Goal: Task Accomplishment & Management: Manage account settings

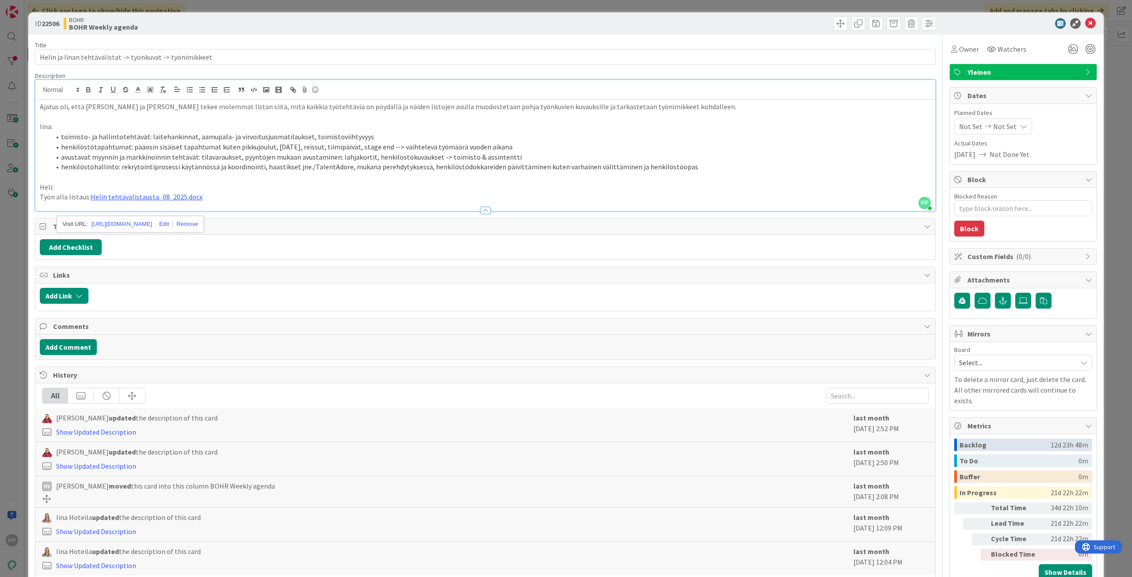
click at [12, 129] on div "ID 22506 BOHR BOHR Weekly agenda Title 57 / 128 Helin ja Iinan tehtävälistat ->…" at bounding box center [566, 288] width 1132 height 577
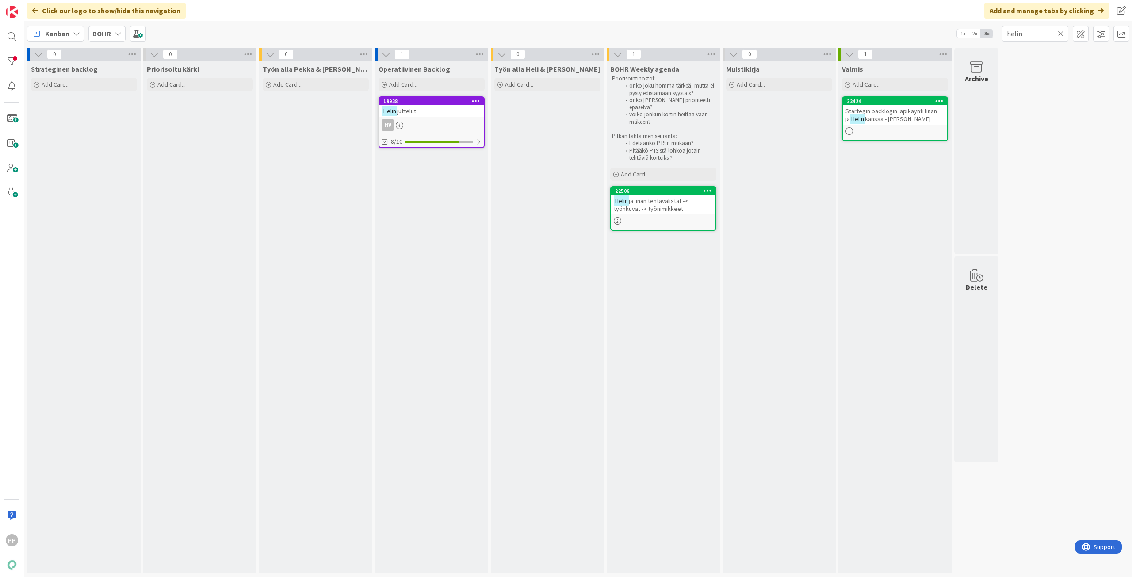
click at [111, 32] on div "BOHR" at bounding box center [106, 34] width 37 height 16
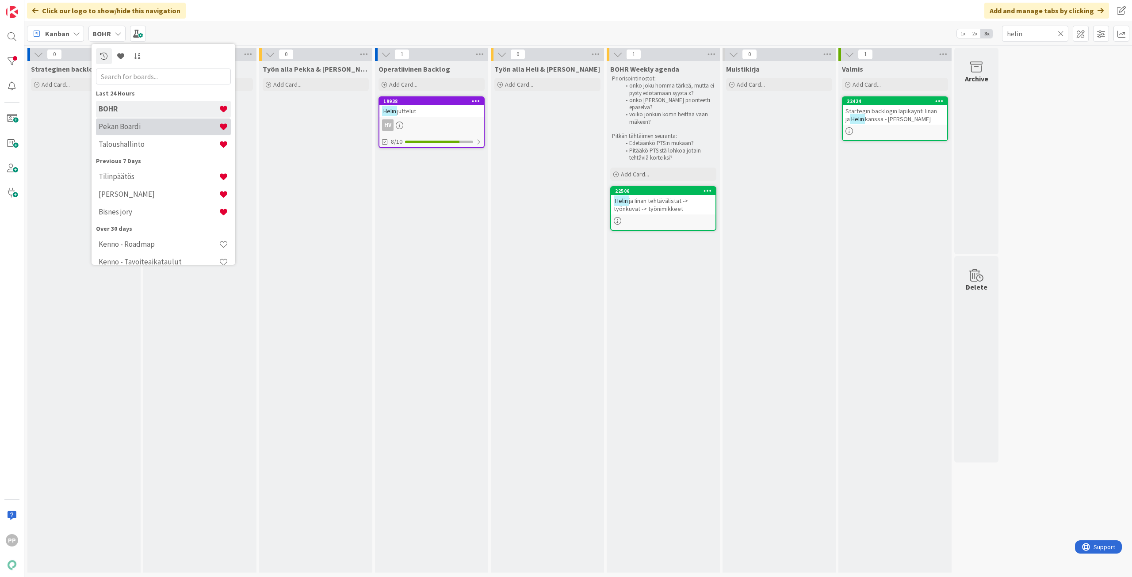
click at [143, 130] on h4 "Pekan Boardi" at bounding box center [159, 126] width 120 height 9
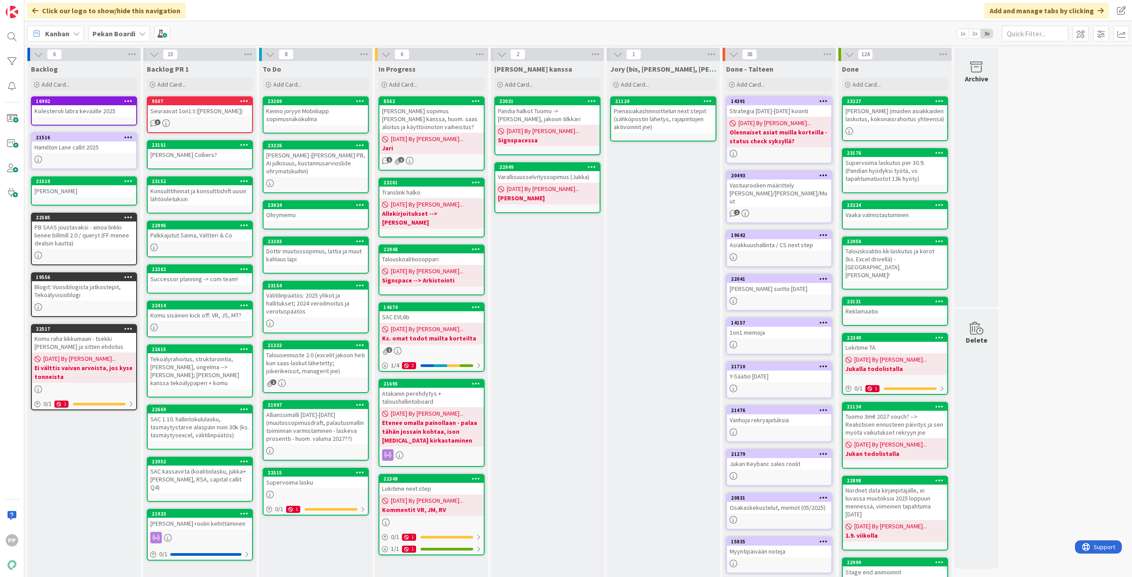
click at [536, 298] on div "[PERSON_NAME] kanssa Add Card... 23031 Pandia halkot Tuomo -> [PERSON_NAME], ja…" at bounding box center [547, 356] width 113 height 590
click at [549, 301] on div "[PERSON_NAME] kanssa Add Card... 23031 Pandia halkot Tuomo -> [PERSON_NAME], ja…" at bounding box center [547, 356] width 113 height 590
click at [548, 297] on div "[PERSON_NAME] kanssa Add Card... 23031 Pandia halkot Tuomo -> [PERSON_NAME], ja…" at bounding box center [547, 356] width 113 height 590
drag, startPoint x: 548, startPoint y: 297, endPoint x: 542, endPoint y: 320, distance: 23.7
click at [542, 320] on div "[PERSON_NAME] kanssa Add Card... 23031 Pandia halkot Tuomo -> [PERSON_NAME], ja…" at bounding box center [547, 356] width 113 height 590
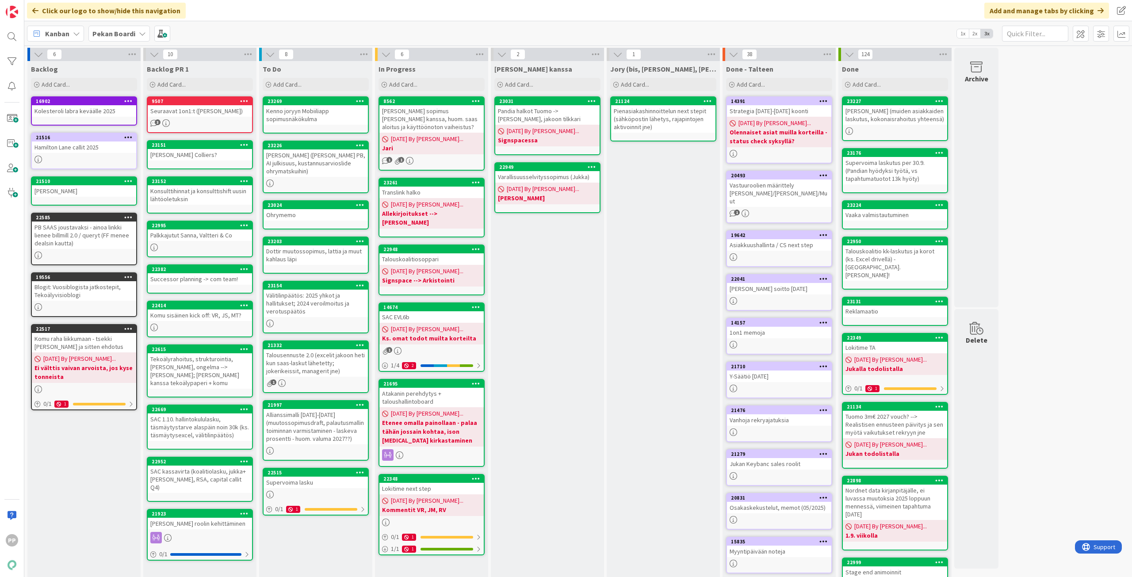
click at [547, 313] on div "[PERSON_NAME] kanssa Add Card... 23031 Pandia halkot Tuomo -> [PERSON_NAME], ja…" at bounding box center [547, 356] width 113 height 590
click at [549, 229] on div "[PERSON_NAME] kanssa Add Card... 23031 Pandia halkot Tuomo -> [PERSON_NAME], ja…" at bounding box center [547, 356] width 113 height 590
click at [547, 337] on div "[PERSON_NAME] kanssa Add Card... 23031 Pandia halkot Tuomo -> [PERSON_NAME], ja…" at bounding box center [547, 356] width 113 height 590
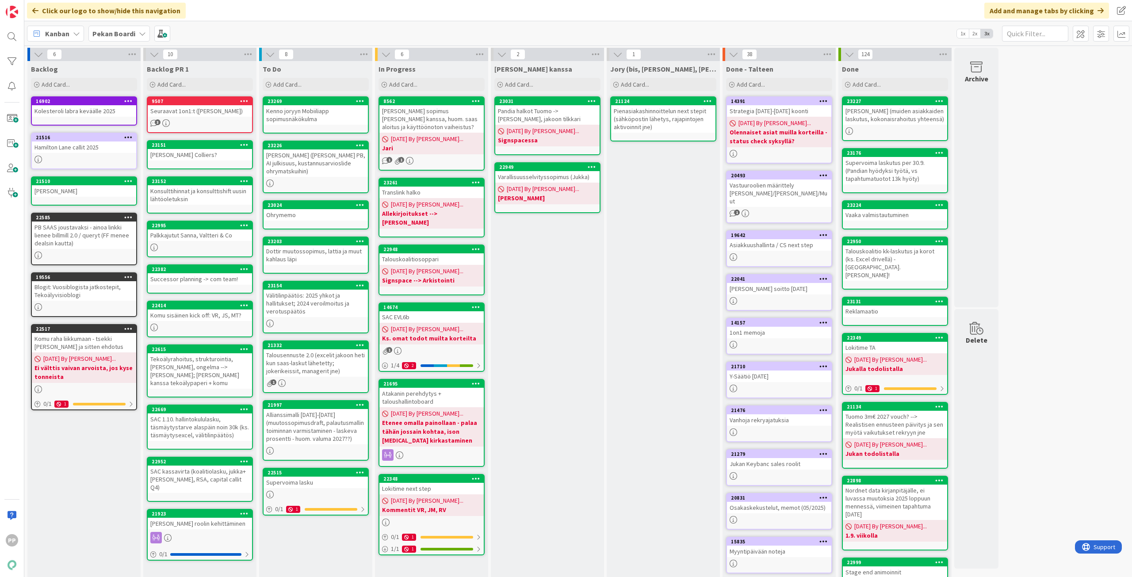
click at [544, 318] on div "[PERSON_NAME] kanssa Add Card... 23031 Pandia halkot Tuomo -> [PERSON_NAME], ja…" at bounding box center [547, 356] width 113 height 590
click at [340, 314] on div "Välitilinpäätös: 2025 yhkot ja hallitukset; 2024 veroilmoitus ja verotuspäätös" at bounding box center [316, 303] width 104 height 27
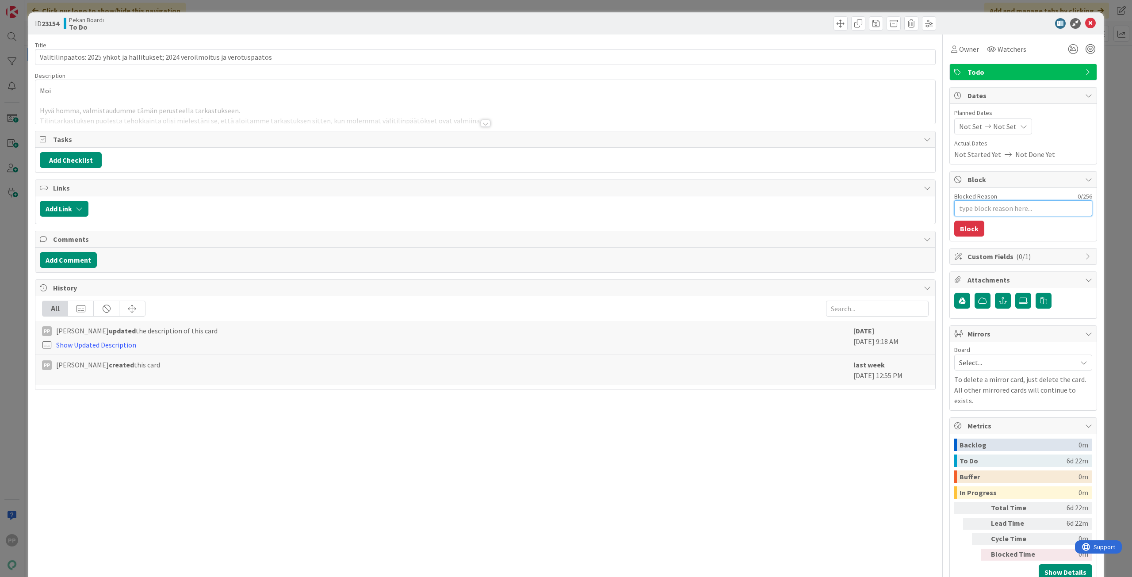
click at [976, 210] on textarea "Blocked Reason" at bounding box center [1023, 208] width 138 height 16
type textarea "x"
type textarea "S"
type textarea "x"
type textarea "Sa"
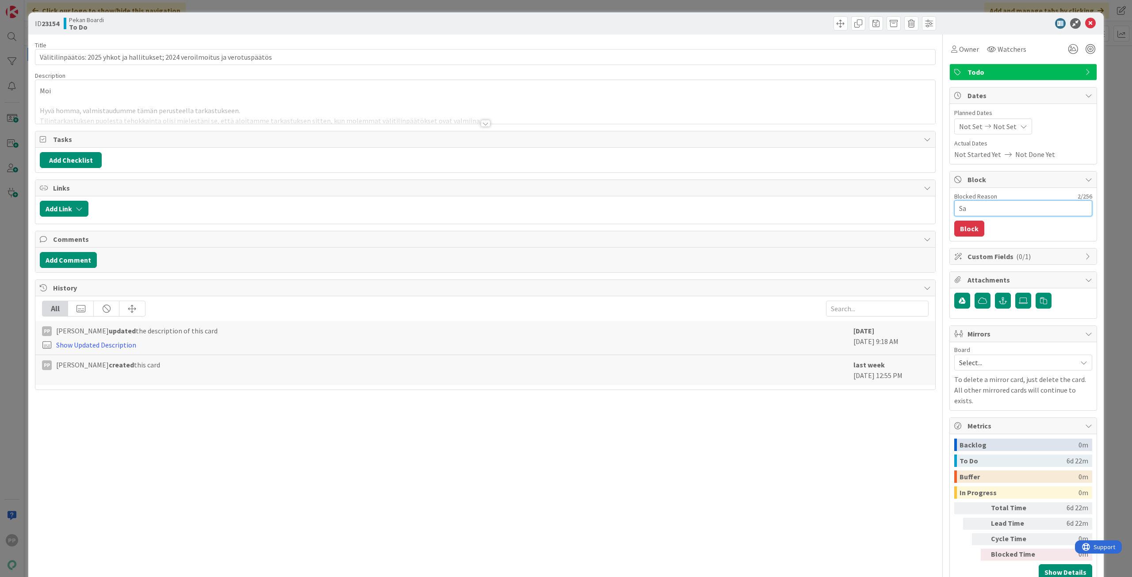
type textarea "x"
type textarea "Sar"
type textarea "x"
type textarea "Sari"
type textarea "x"
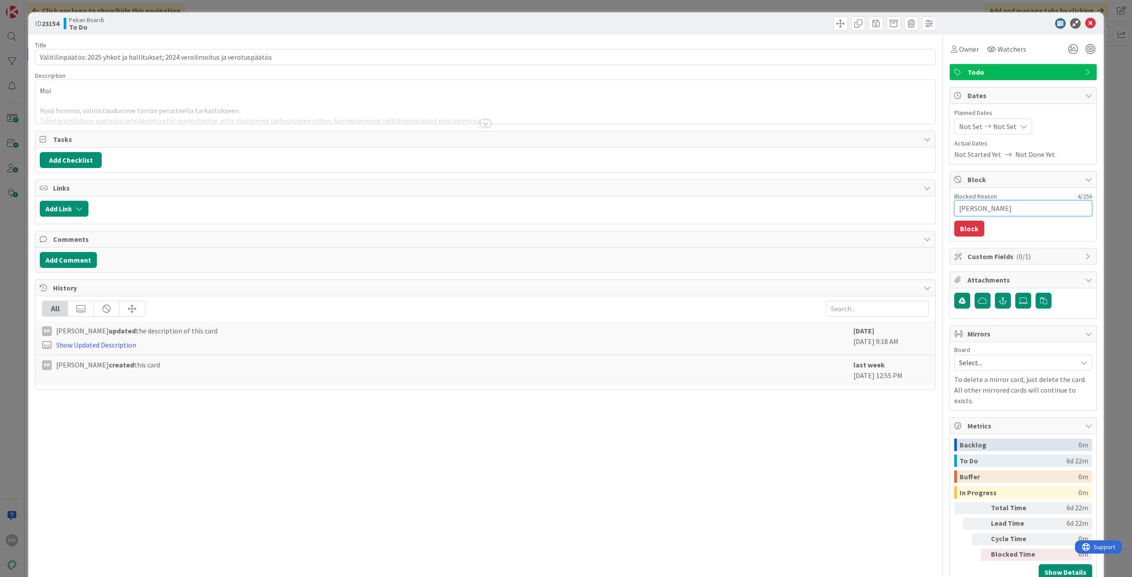
type textarea "Sar"
type textarea "x"
type textarea "Sarv"
type textarea "x"
type textarea "Sarvi"
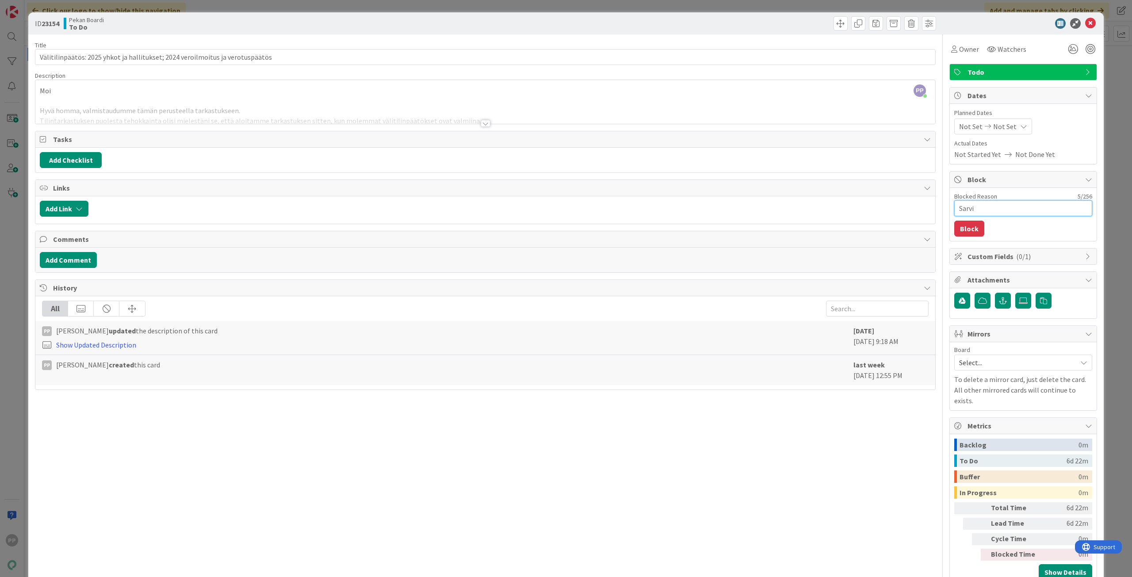
type textarea "x"
type textarea "Sarvia"
type textarea "x"
type textarea "Sarviap"
type textarea "x"
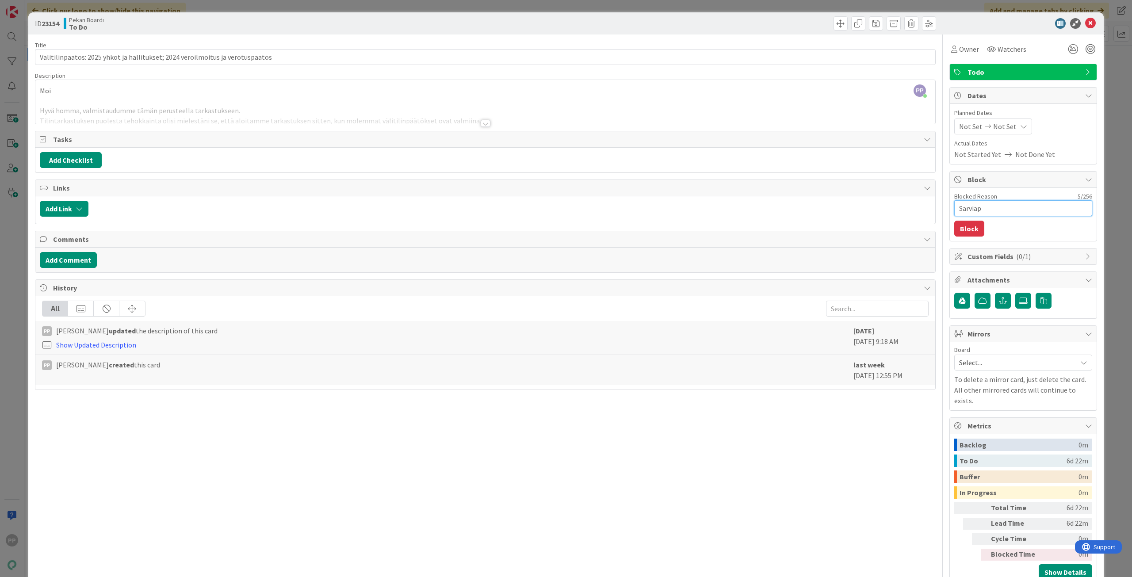
type textarea "Sarviapi"
type textarea "x"
type textarea "Sarviapil"
type textarea "x"
type textarea "Sarviapila"
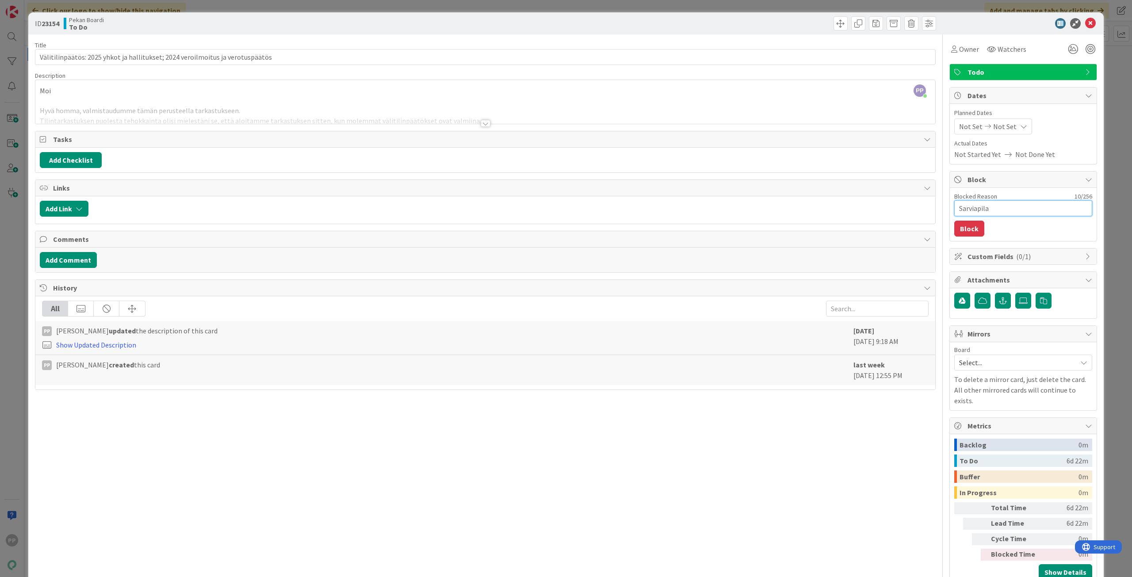
type textarea "x"
type textarea "Sarviapilaj"
type textarea "x"
type textarea "Sarviapila"
type textarea "x"
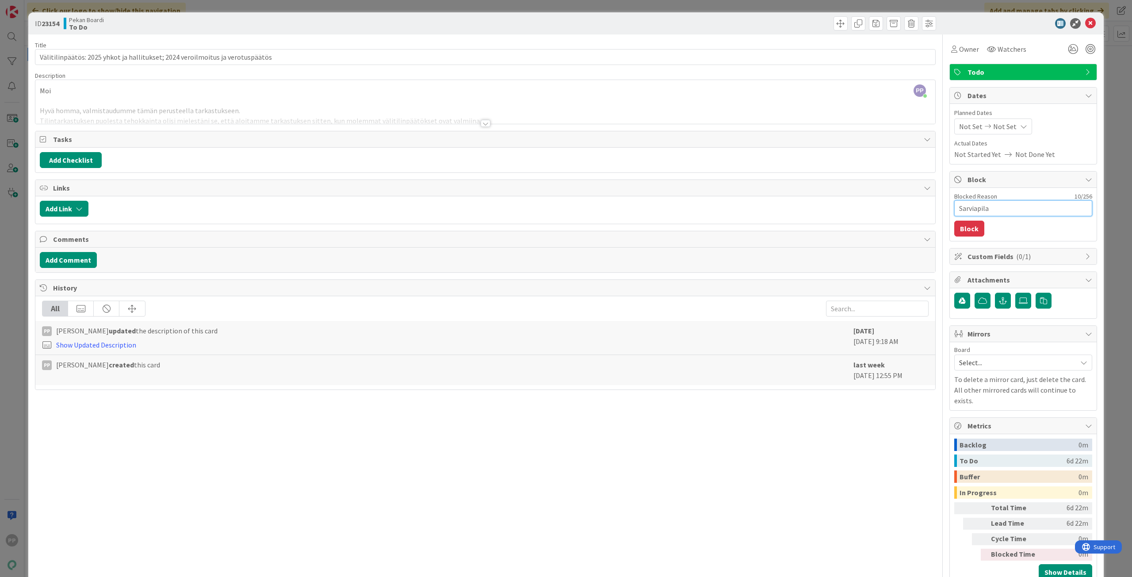
type textarea "Sarviapila"
type textarea "x"
type textarea "Sarviapila j"
type textarea "x"
type textarea "Sarviapila ja"
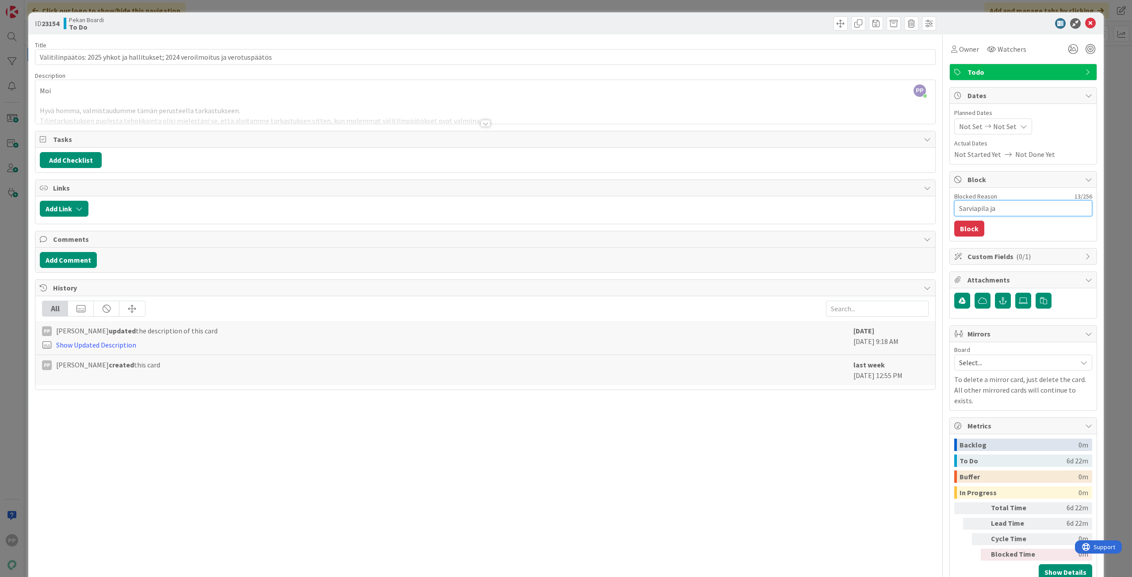
type textarea "x"
type textarea "Sarviapila ja"
type textarea "x"
type textarea "Sarviapila ja T"
type textarea "x"
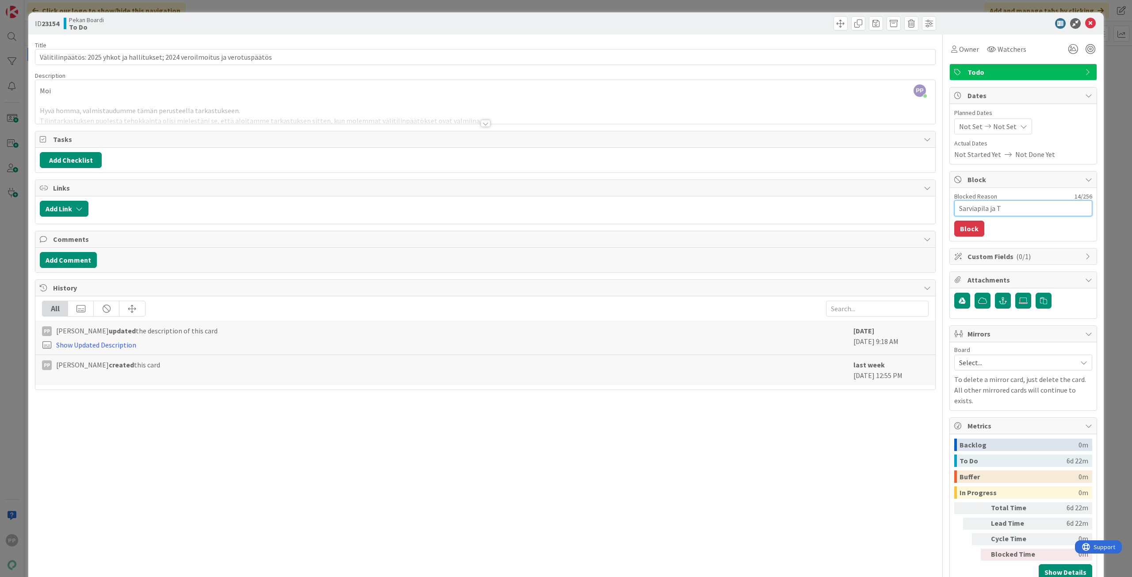
type textarea "Sarviapila ja Tu"
type textarea "x"
type textarea "Sarviapila ja Tuo"
type textarea "x"
type textarea "Sarviapila ja Tuom"
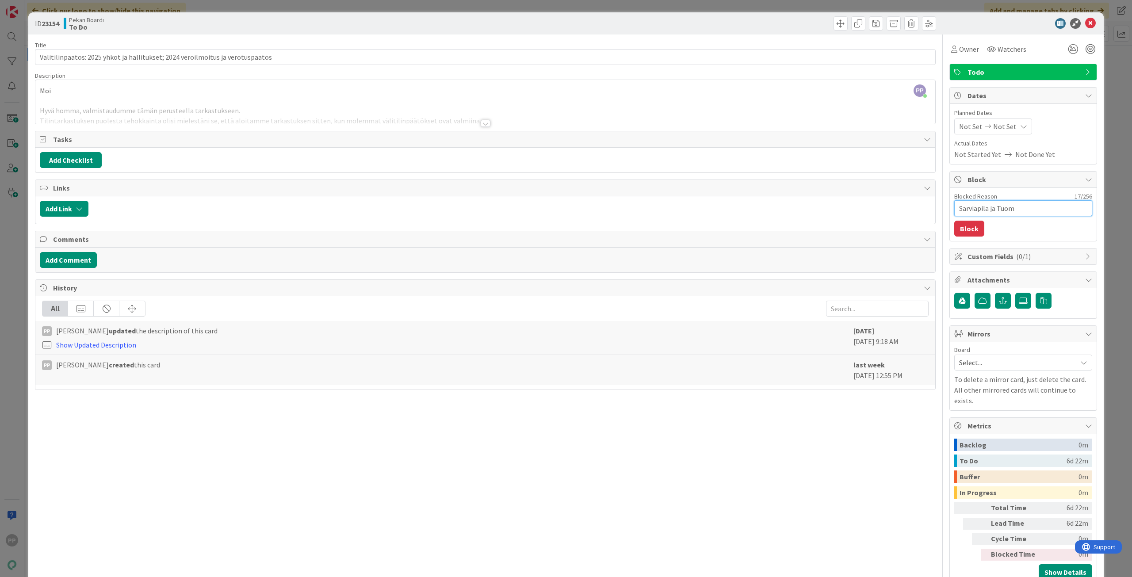
type textarea "x"
type textarea "Sarviapila ja Tuomo"
type textarea "x"
type textarea "Sarviapila ja Tuomo"
type textarea "x"
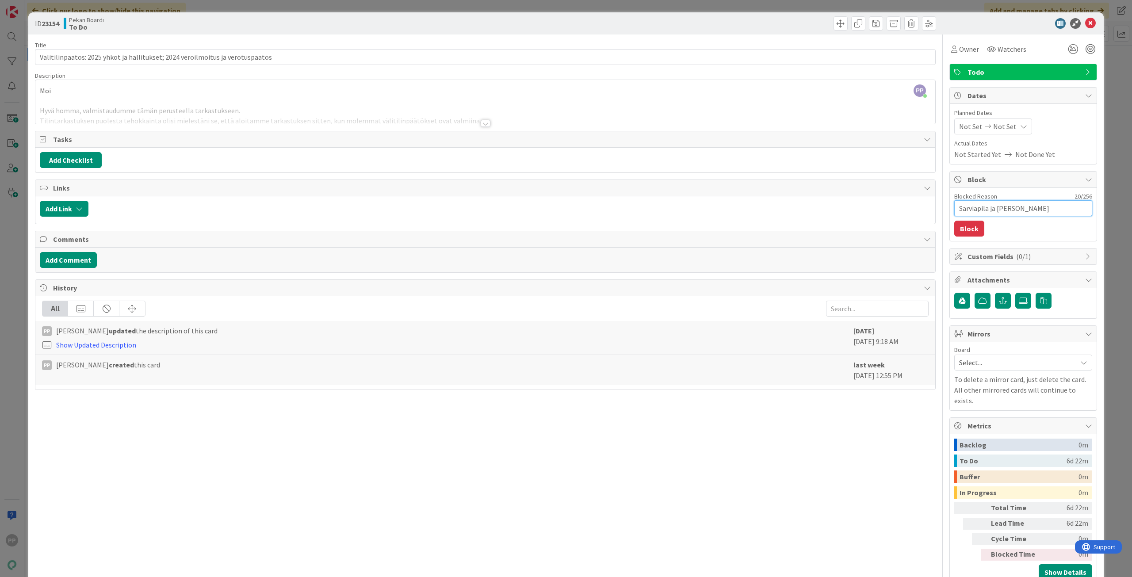
type textarea "Sarviapila ja Tuomo v"
type textarea "x"
type textarea "Sarviapila ja Tuomo vi"
type textarea "x"
type textarea "Sarviapila ja Tuomo vik"
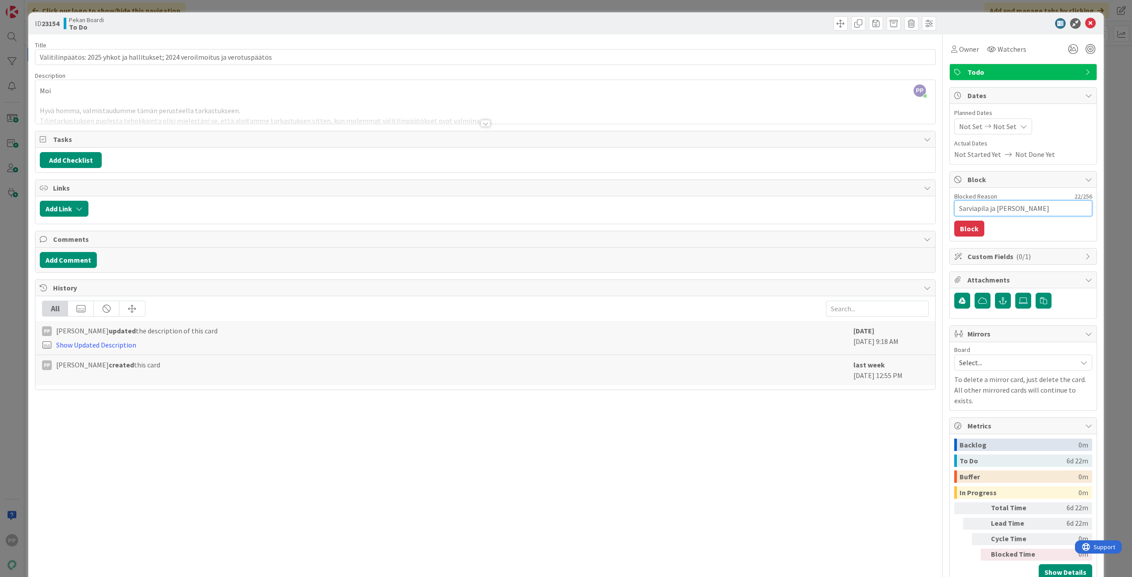
type textarea "x"
type textarea "Sarviapila ja Tuomo vika"
type textarea "x"
type textarea "Sarviapila ja Tuomo vikat"
type textarea "x"
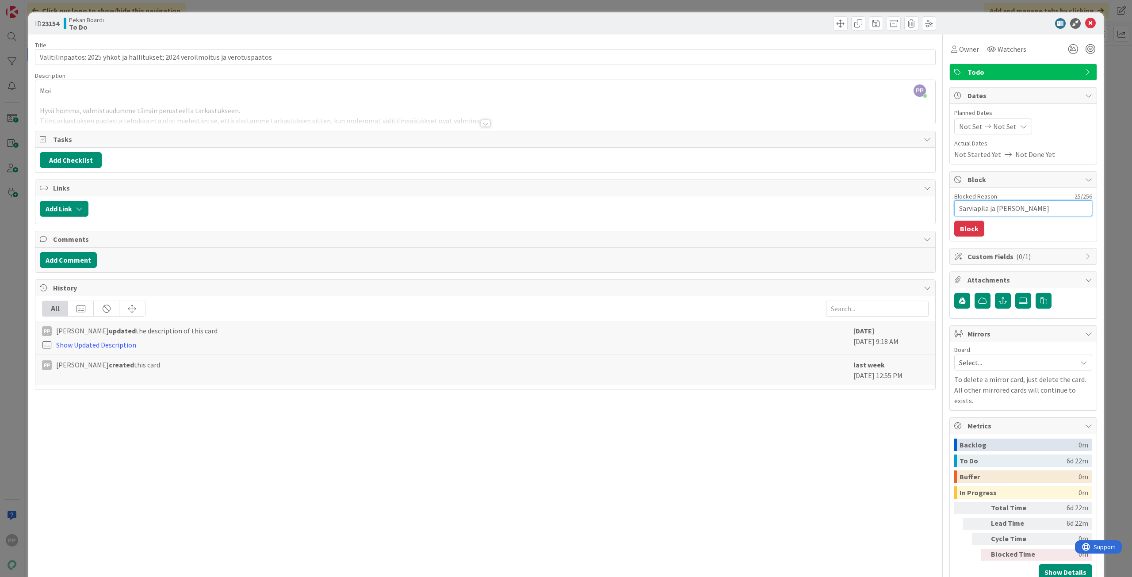
type textarea "Sarviapila ja Tuomo vikat"
type textarea "x"
type textarea "Sarviapila ja Tuomo vikat ha"
type textarea "x"
type textarea "Sarviapila ja Tuomo vikat hal"
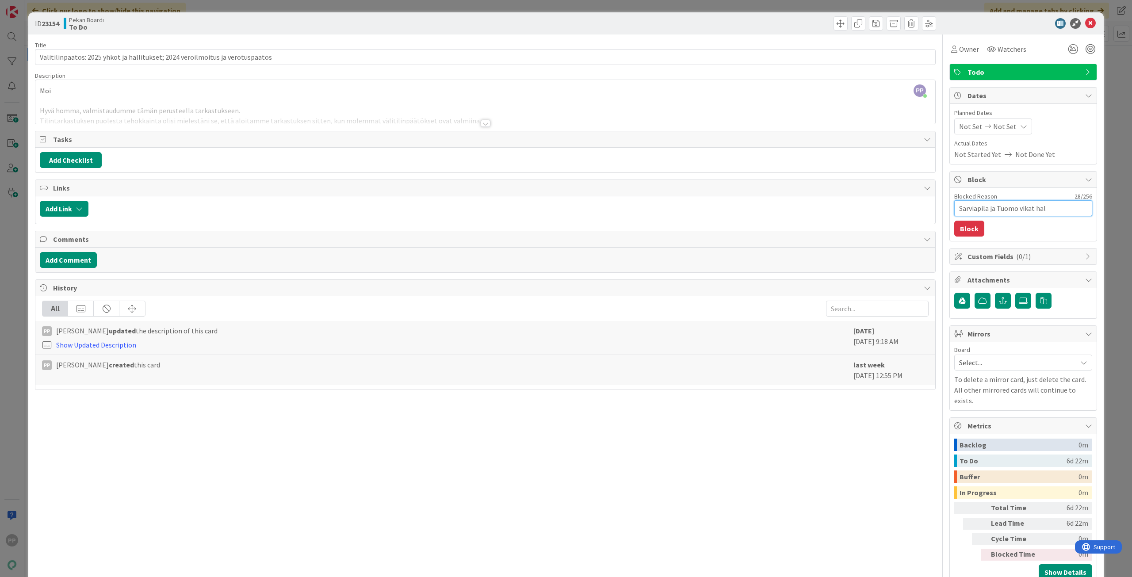
type textarea "x"
type textarea "Sarviapila ja Tuomo vikat halk"
type textarea "x"
type textarea "Sarviapila ja Tuomo vikat halko"
type textarea "x"
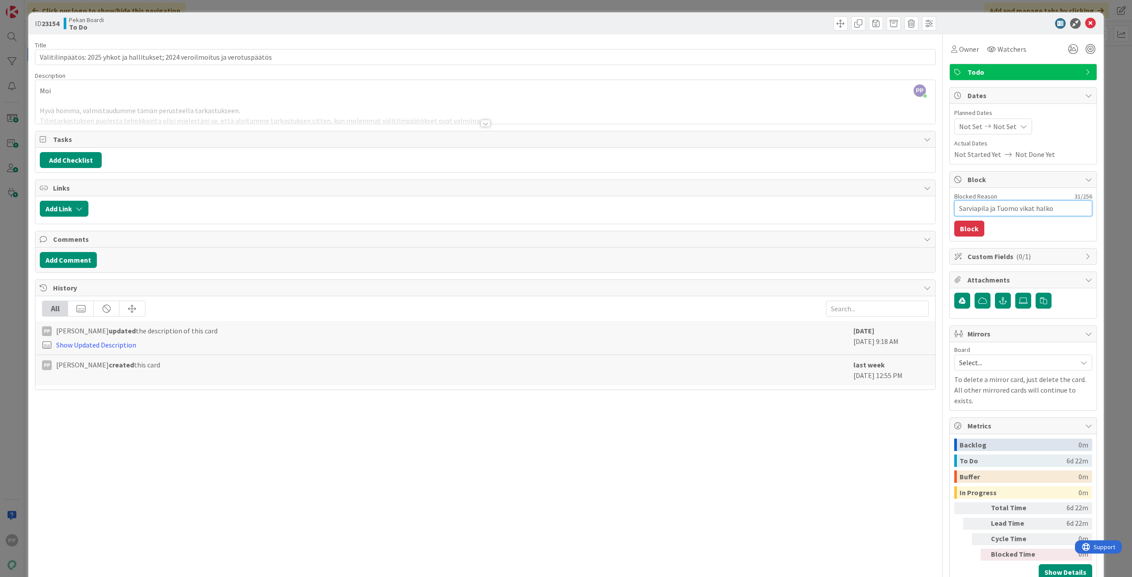
type textarea "Sarviapila ja Tuomo vikat halkot"
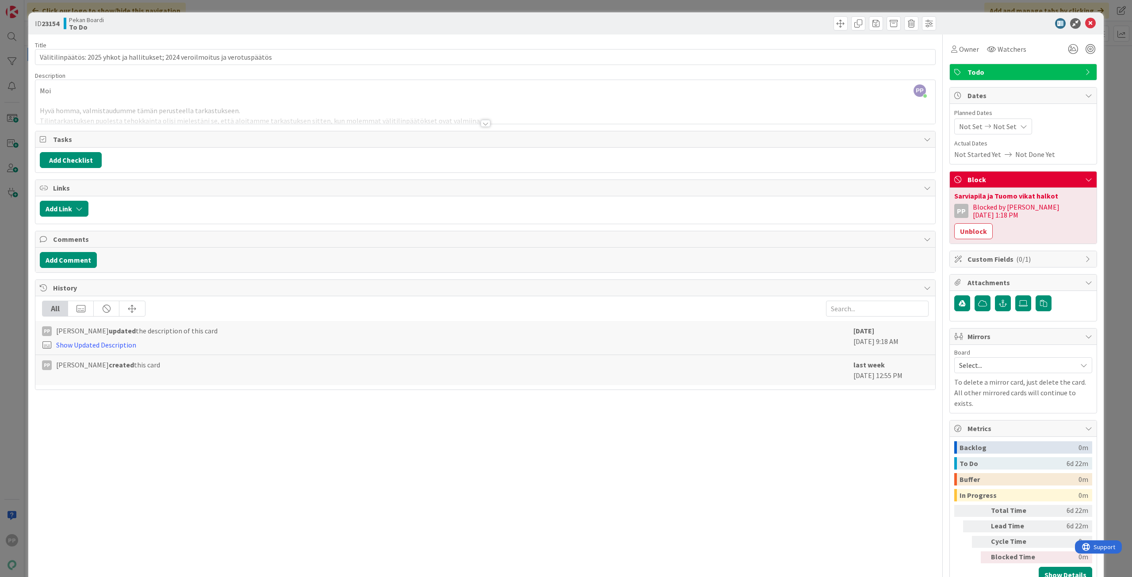
click at [340, 39] on div "Title 78 / 128 Välitilinpäätös: 2025 yhkot ja hallitukset; 2024 veroilmoitus ja…" at bounding box center [485, 310] width 901 height 553
click at [347, 9] on div "ID 23154 Pekan Boardi To Do Title 78 / 128 Välitilinpäätös: 2025 yhkot ja halli…" at bounding box center [566, 288] width 1132 height 577
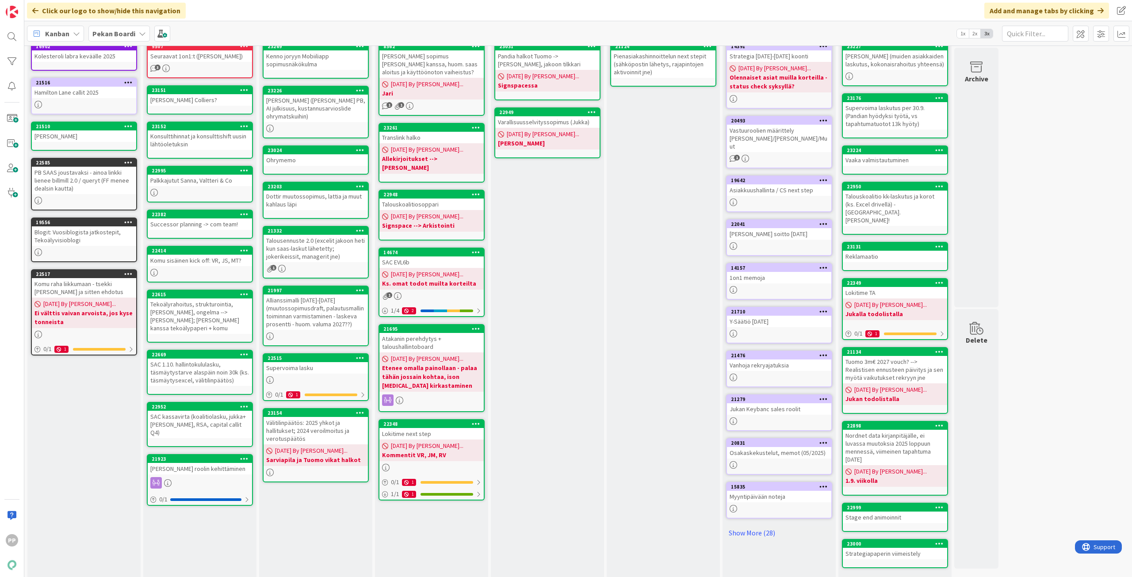
click at [551, 455] on div "[PERSON_NAME] kanssa Add Card... 23031 Pandia halkot Tuomo -> [PERSON_NAME], ja…" at bounding box center [547, 301] width 113 height 590
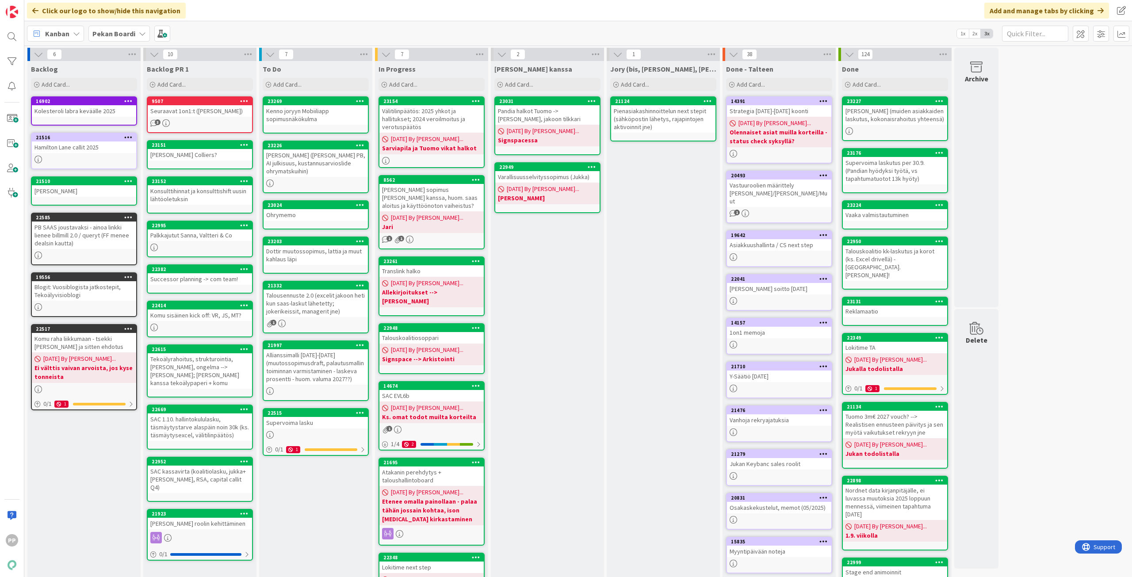
click at [539, 355] on div "[PERSON_NAME] kanssa Add Card... 23031 Pandia halkot Tuomo -> [PERSON_NAME], ja…" at bounding box center [547, 356] width 113 height 590
click at [333, 421] on div "Supervoima lasku" at bounding box center [316, 422] width 104 height 11
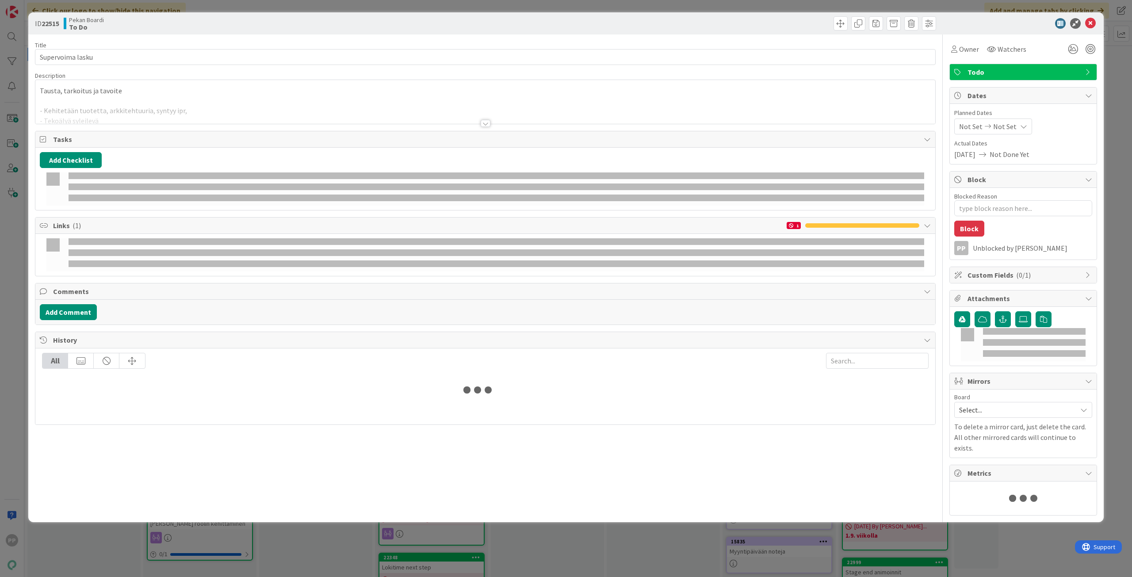
type textarea "x"
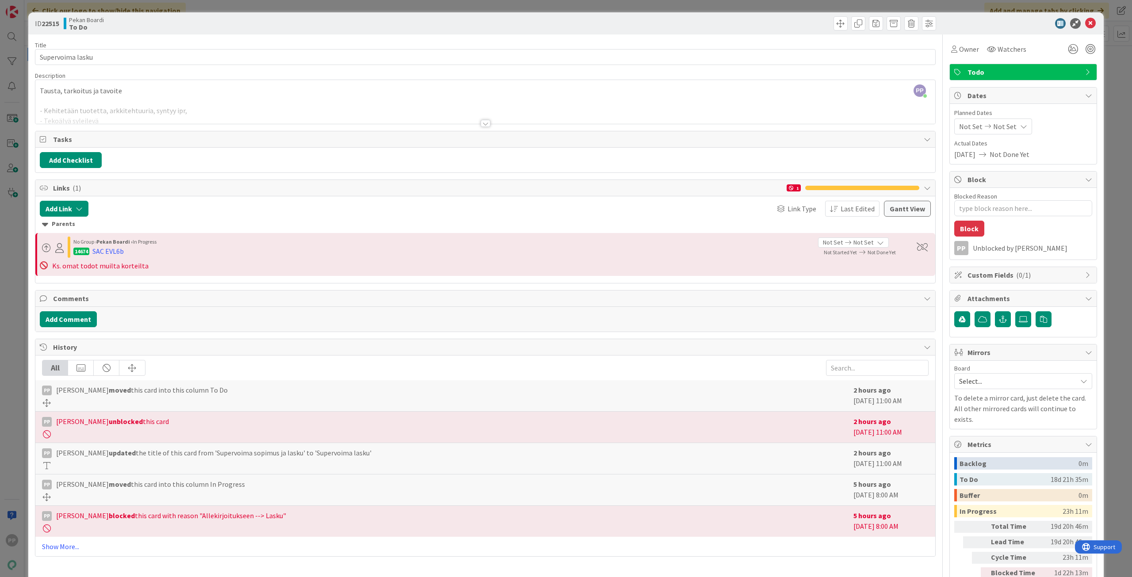
click at [10, 211] on div "ID 22515 Pekan Boardi To Do Title 16 / 128 Supervoima lasku Description PP Pekk…" at bounding box center [566, 288] width 1132 height 577
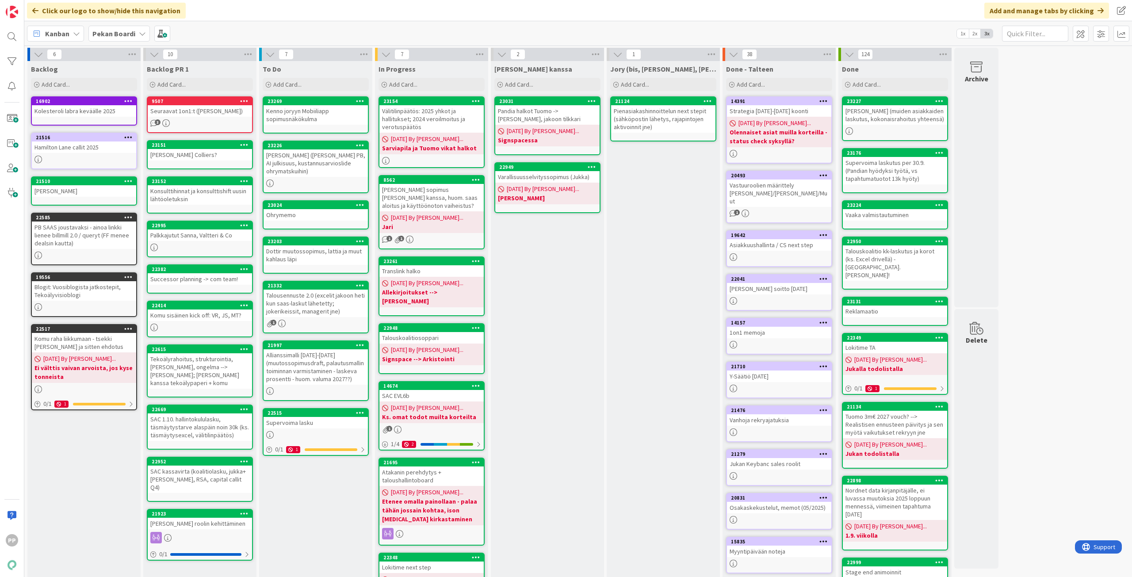
click at [348, 522] on div "To Do Add Card... 23269 Kenno joryyn Mobiiliapp sopimusnäkökulma 23226 Kenno jo…" at bounding box center [315, 356] width 113 height 590
click at [548, 280] on div "[PERSON_NAME] kanssa Add Card... 23031 Pandia halkot Tuomo -> [PERSON_NAME], ja…" at bounding box center [547, 356] width 113 height 590
click at [548, 313] on div "[PERSON_NAME] kanssa Add Card... 23031 Pandia halkot Tuomo -> [PERSON_NAME], ja…" at bounding box center [547, 356] width 113 height 590
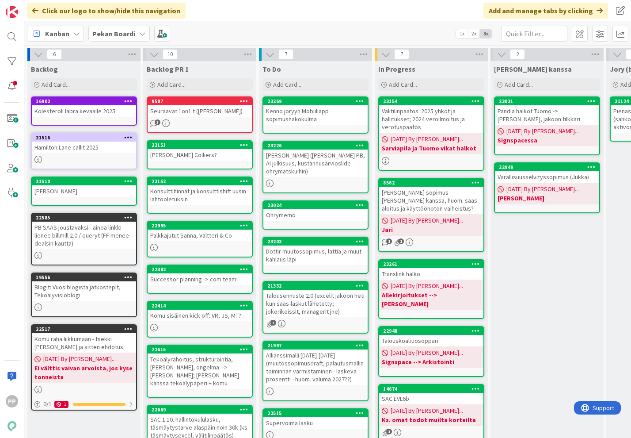
click at [544, 370] on div "[PERSON_NAME] kanssa Add Card... 23031 Pandia halkot Tuomo -> [PERSON_NAME], ja…" at bounding box center [547, 356] width 113 height 590
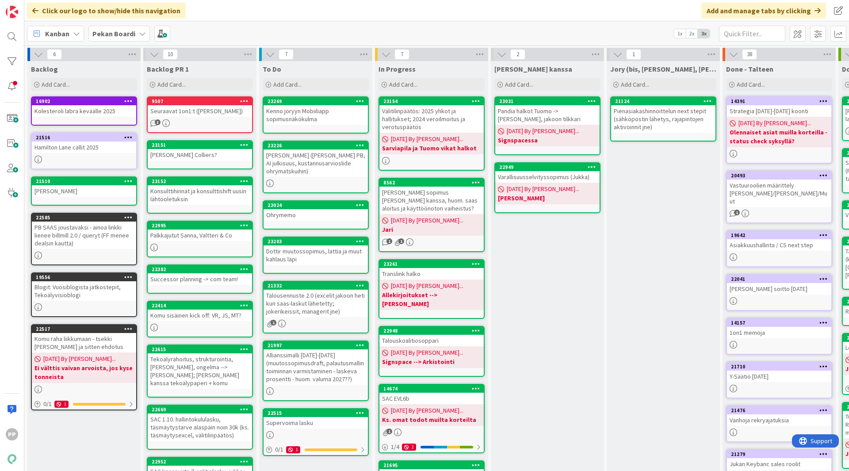
click at [535, 296] on div "[PERSON_NAME] kanssa Add Card... 23031 Pandia halkot Tuomo -> [PERSON_NAME], ja…" at bounding box center [547, 356] width 113 height 590
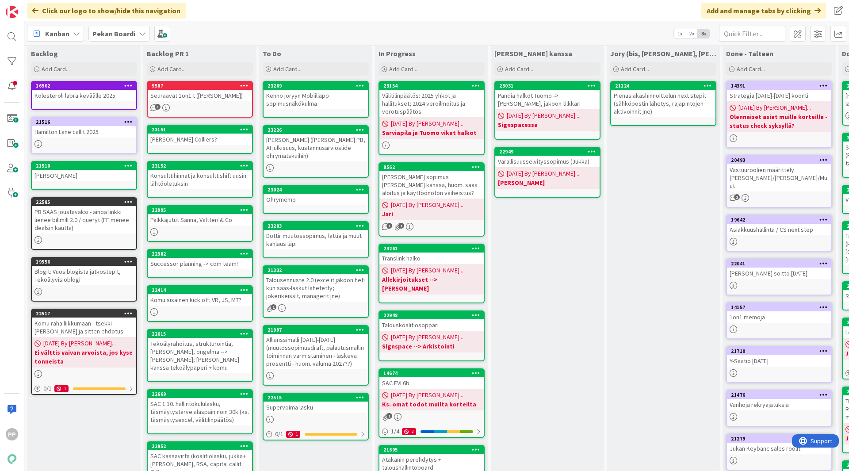
scroll to position [15, 0]
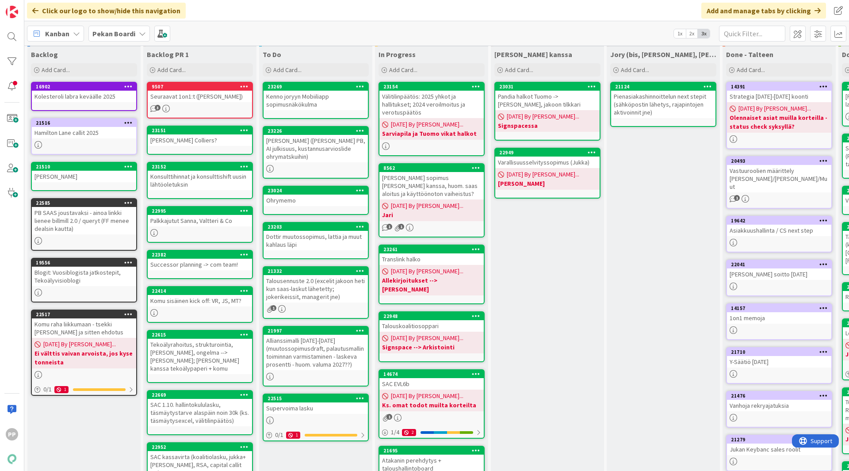
click at [330, 287] on div "Talousennuste 2.0 (excelit jakoon heti kun saas-laskut lähetetty; jokerikeissit…" at bounding box center [316, 288] width 104 height 27
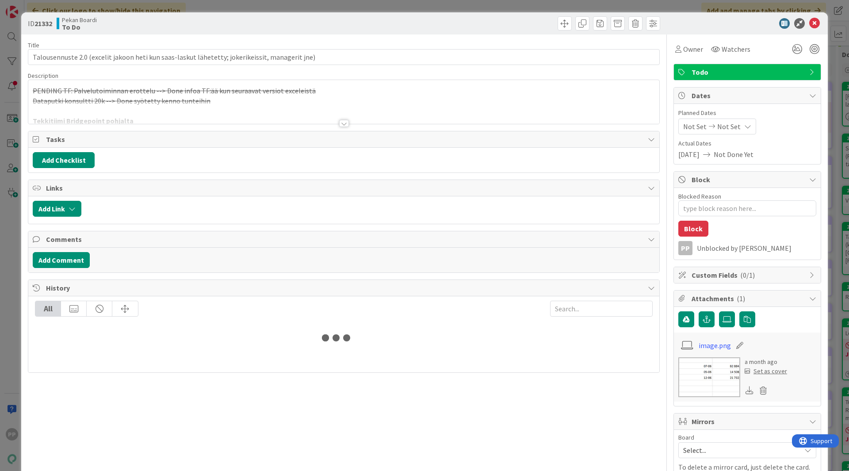
type textarea "x"
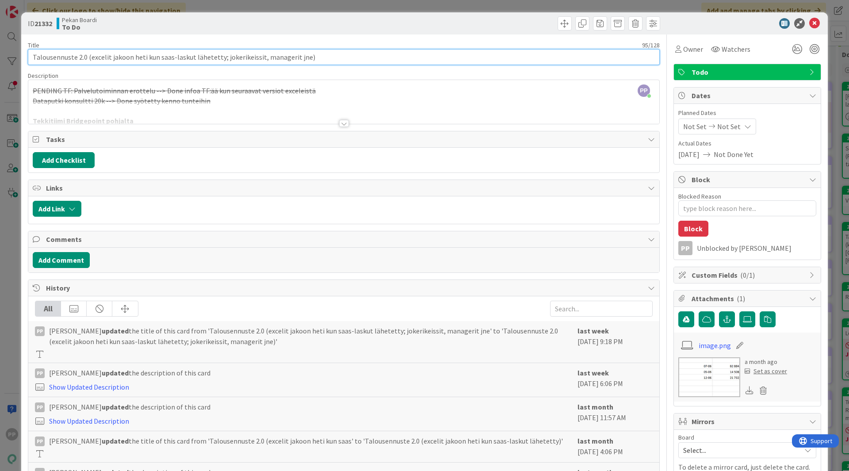
drag, startPoint x: 219, startPoint y: 56, endPoint x: 89, endPoint y: 84, distance: 132.8
click at [89, 84] on div "Title 95 / 128 Talousennuste 2.0 (excelit jakoon heti kun saas-laskut lähetetty…" at bounding box center [344, 353] width 632 height 638
type input "Talousennuste 2.0 ( jokerikeissit, managerit jne)"
type textarea "x"
type input "Talousennuste 2.0 (jokerikeissit, managerit jne)"
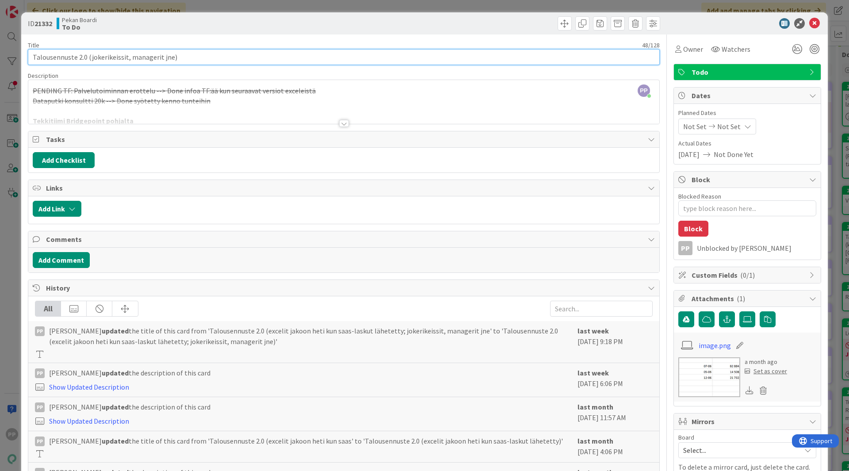
type textarea "x"
type input "Talousennuste 2.0 (myjokerikeissit, managerit jne)"
type textarea "x"
type input "Talousennuste 2.0 (myynti: jokerikeissit, managerit jne)"
type textarea "x"
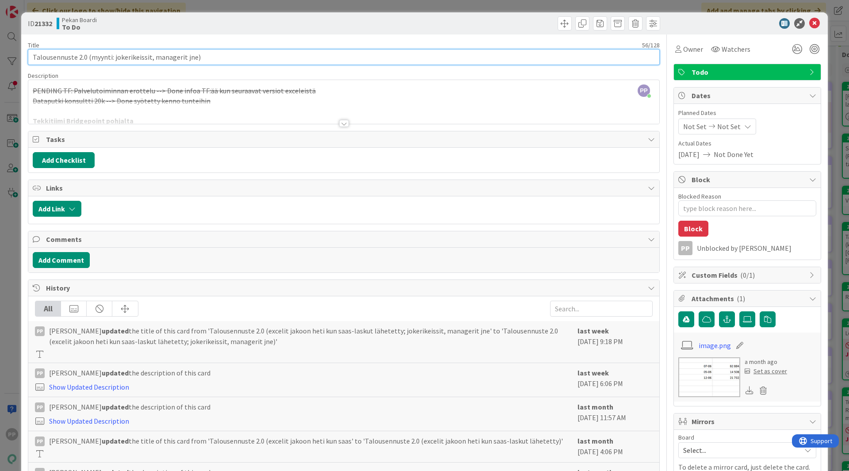
drag, startPoint x: 192, startPoint y: 59, endPoint x: 202, endPoint y: 52, distance: 12.4
click at [192, 58] on input "Talousennuste 2.0 (myynti: jokerikeissit, managerit jne)" at bounding box center [344, 57] width 632 height 16
type input "Talousennuste 2.0 (myynti: jokerikeissit, managerit jne; K)"
type textarea "x"
type input "Talousennuste 2.0 (myynti: jokerikeissit, managerit jne; kulut: )"
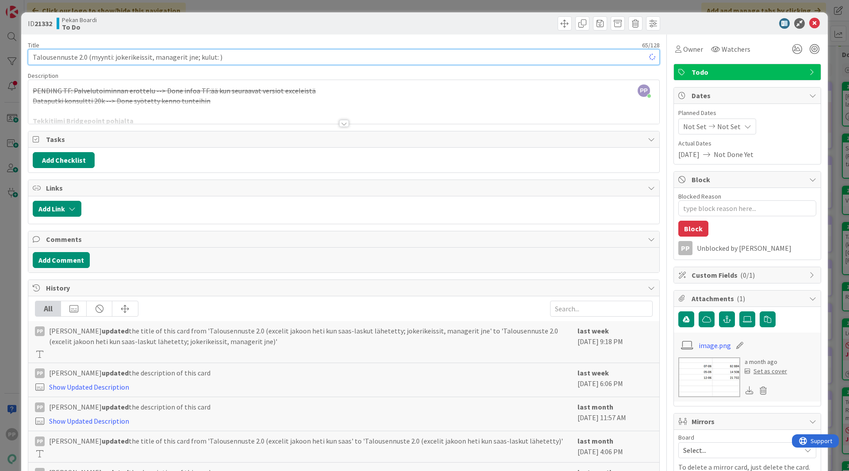
type textarea "x"
type input "Talousennuste 2.0 (myynti: jokerikeissit, managerit jne; kulut: rd organisaatio…"
type textarea "x"
type input "Talousennuste 2.0 (myynti: jokerikeissit, managerit jne; kulut: rd organisaatio…"
type textarea "x"
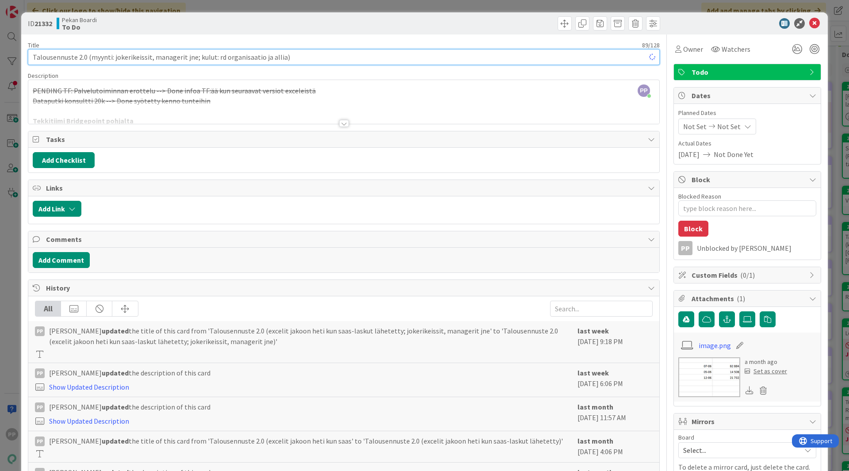
type input "Talousennuste 2.0 (myynti: jokerikeissit, managerit jne; kulut: rd organisaatio…"
type textarea "x"
type input "Talousennuste 2.0 (myynti: jokerikeissit, managerit jne; kulut: rd organisaatio…"
type textarea "x"
type input "Talousennuste 2.0 (myynti: jokerikeissit, managerit jne; kulut: rd organisaatio…"
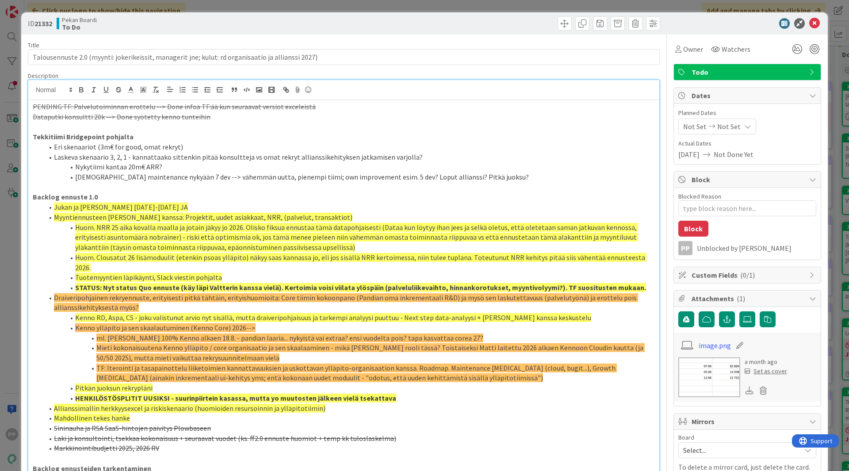
click at [205, 95] on div "PP [PERSON_NAME] just joined PENDING TF: Palvelutoiminnan erottelu --> Done inf…" at bounding box center [343, 431] width 631 height 703
click at [282, 42] on div "Title 98 / 128" at bounding box center [344, 45] width 632 height 8
click at [274, 8] on div "ID 21332 Pekan Boardi To Do Title 98 / 128 Talousennuste 2.0 (myynti: jokerikei…" at bounding box center [424, 235] width 849 height 471
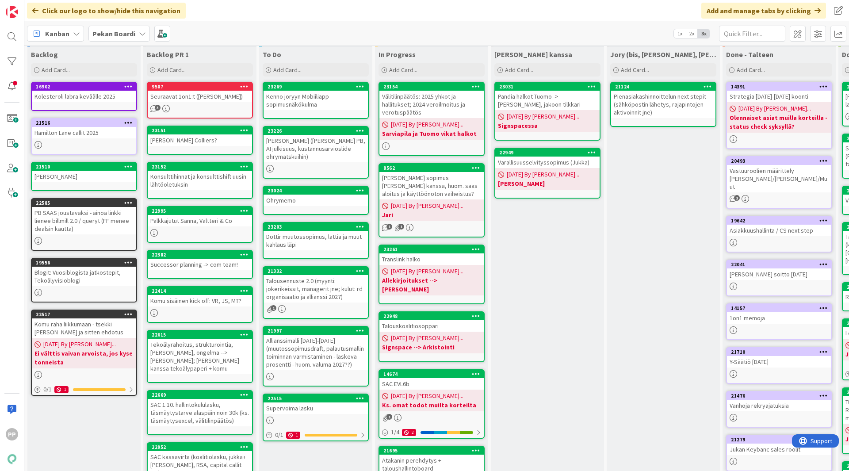
click at [567, 244] on div "[PERSON_NAME] kanssa Add Card... 23031 Pandia halkot Tuomo -> [PERSON_NAME], ja…" at bounding box center [547, 341] width 113 height 590
click at [344, 437] on div "To Do Add Card... 23269 Kenno joryyn Mobiiliapp sopimusnäkökulma 23226 Kenno jo…" at bounding box center [315, 341] width 113 height 590
click at [539, 290] on div "[PERSON_NAME] kanssa Add Card... 23031 Pandia halkot Tuomo -> [PERSON_NAME], ja…" at bounding box center [547, 341] width 113 height 590
click at [311, 106] on div "Kenno joryyn Mobiiliapp sopimusnäkökulma" at bounding box center [316, 100] width 104 height 19
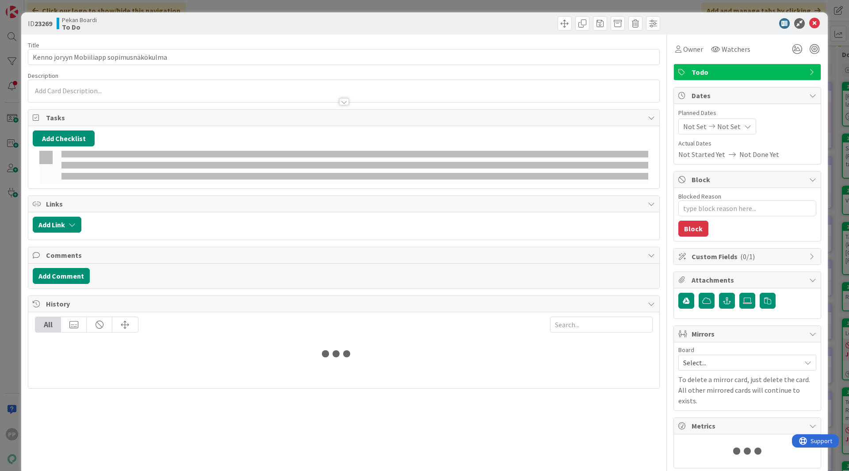
type textarea "x"
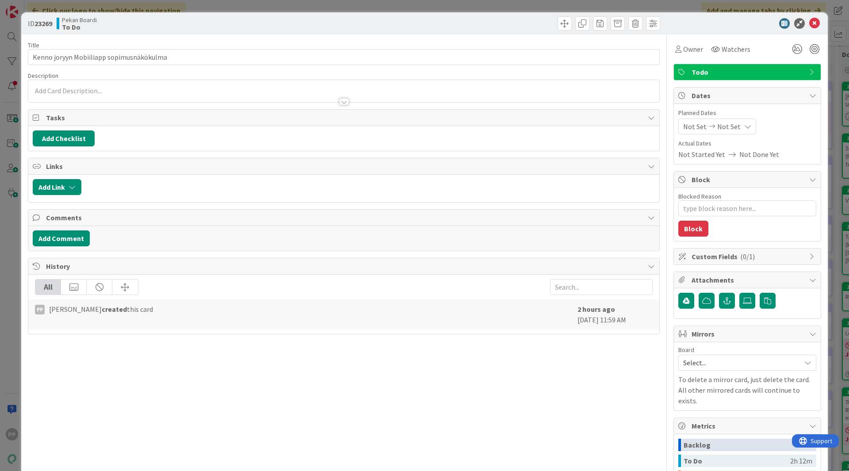
click at [233, 87] on p at bounding box center [344, 91] width 622 height 10
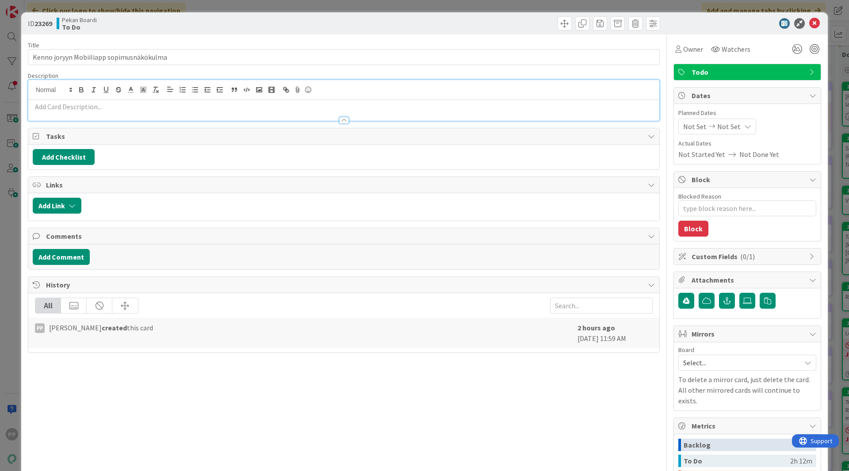
click at [229, 109] on p at bounding box center [344, 107] width 622 height 10
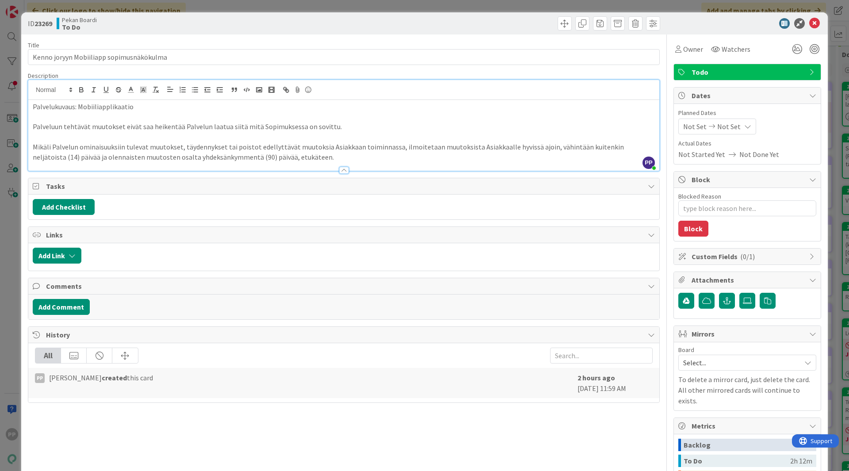
click at [129, 7] on div "ID 23269 Pekan Boardi To Do Title 40 / 128 Kenno joryyn Mobiiliapp sopimusnäkök…" at bounding box center [424, 235] width 849 height 471
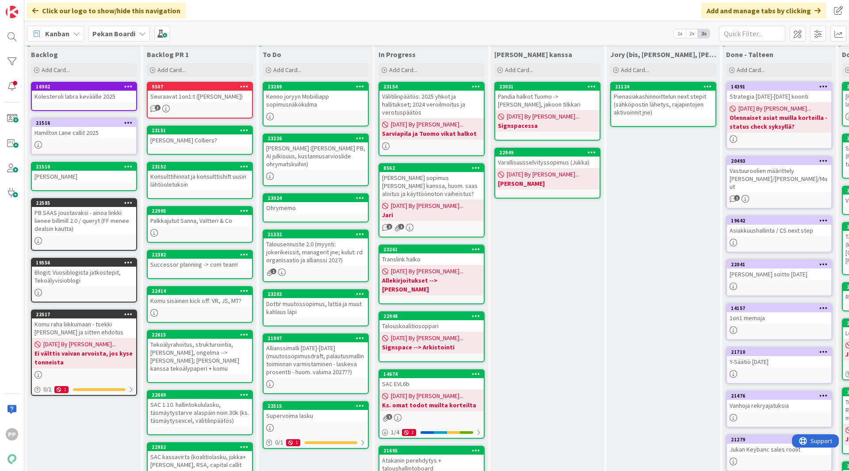
click at [129, 34] on b "Pekan Boardi" at bounding box center [113, 33] width 43 height 9
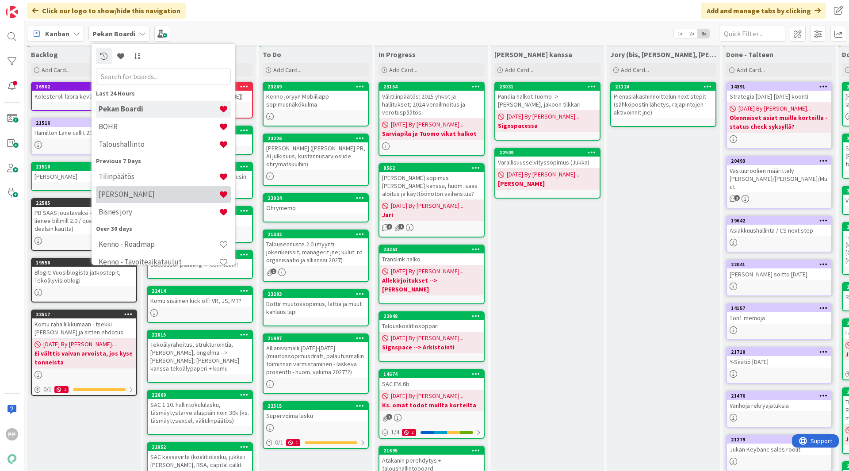
click at [134, 199] on h4 "[PERSON_NAME]" at bounding box center [159, 194] width 120 height 9
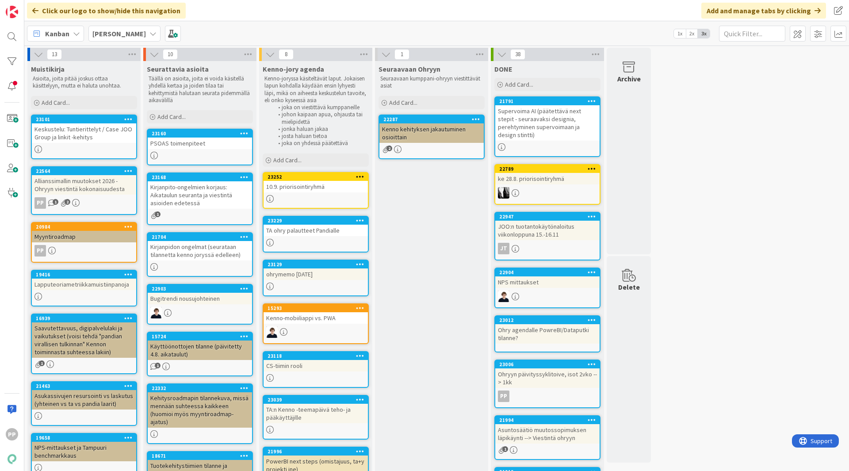
click at [104, 242] on div "Myyntiroadmap" at bounding box center [84, 236] width 104 height 11
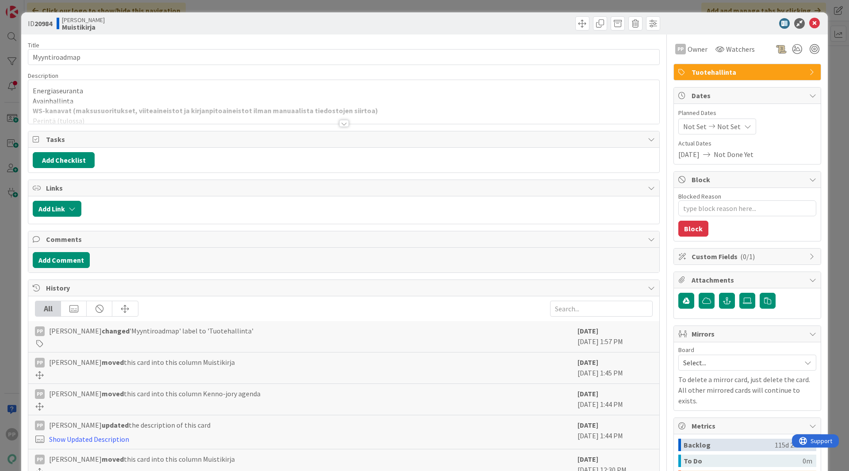
type textarea "x"
click at [210, 99] on div "PP [PERSON_NAME] just joined Energiaseuranta Avainhallinta WS-kanavat (maksusuo…" at bounding box center [343, 102] width 631 height 44
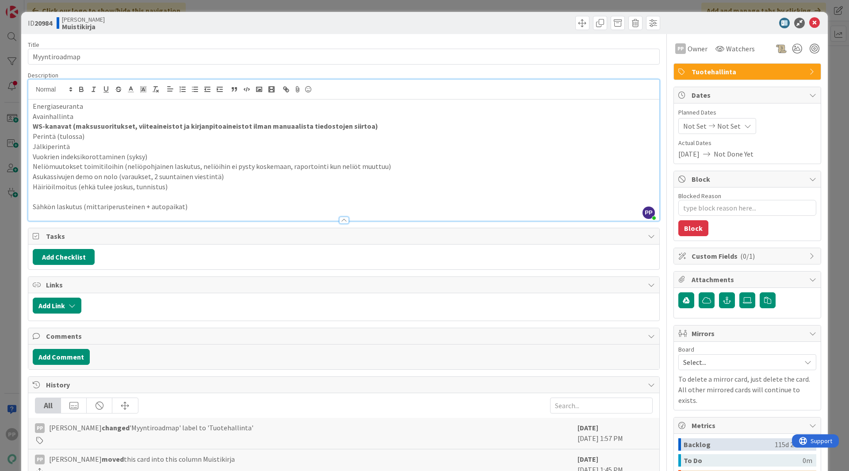
click at [245, 182] on p "Häiriöilmoitus (ehkä tulee joskus, tunnistus)" at bounding box center [344, 187] width 622 height 10
click at [230, 185] on p "Häiriöilmoitus (ehkä tulee joskus, tunnistus)" at bounding box center [344, 187] width 622 height 10
click at [212, 70] on div "Title 13 / 128 Myyntiroadmap Description PP [PERSON_NAME] joined 2 m ago Energi…" at bounding box center [344, 315] width 632 height 563
